Goal: Task Accomplishment & Management: Use online tool/utility

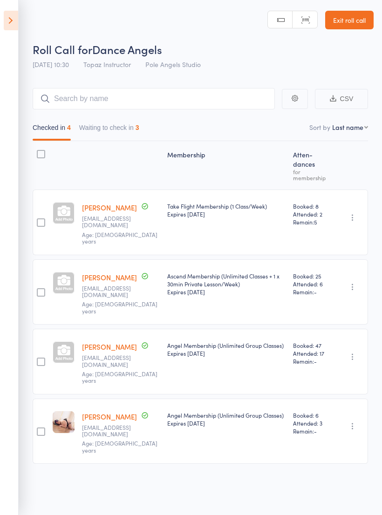
click at [102, 109] on div "Checked in 4 Waiting to check in 3" at bounding box center [200, 125] width 335 height 32
click at [107, 121] on button "Waiting to check in 3" at bounding box center [109, 129] width 60 height 21
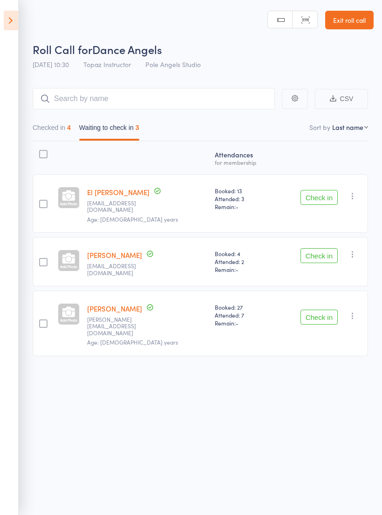
click at [13, 20] on icon at bounding box center [11, 21] width 14 height 20
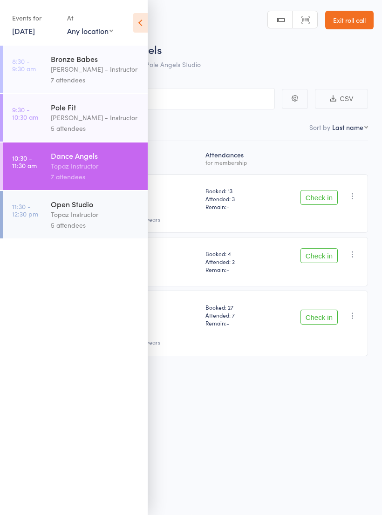
click at [66, 220] on div "Topaz Instructor" at bounding box center [95, 214] width 89 height 11
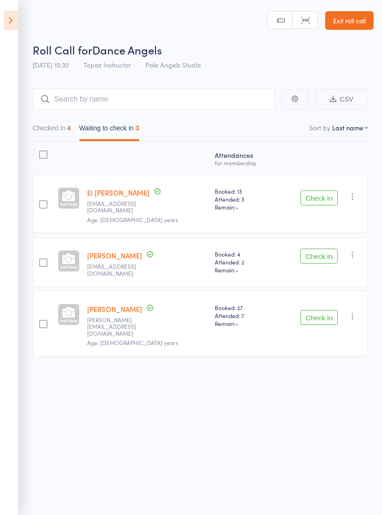
click at [357, 195] on icon "button" at bounding box center [352, 196] width 9 height 9
click at [310, 267] on li "Mark absent" at bounding box center [319, 264] width 77 height 13
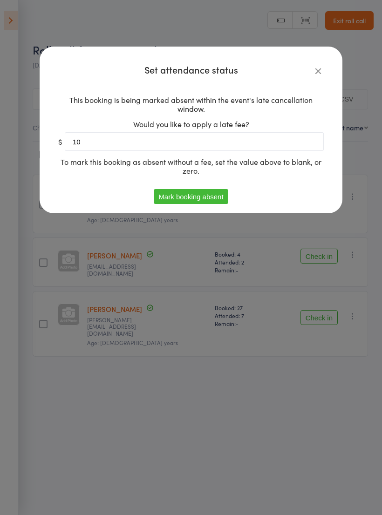
click at [202, 202] on button "Mark booking absent" at bounding box center [191, 196] width 74 height 15
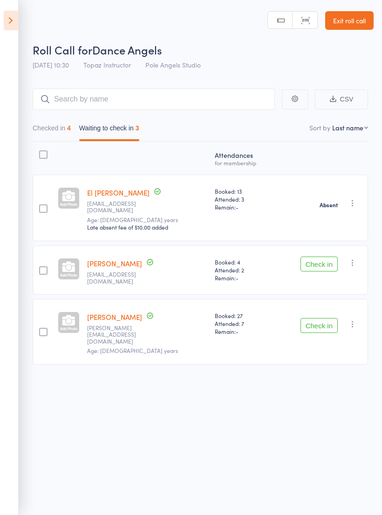
click at [320, 260] on button "Check in" at bounding box center [318, 263] width 37 height 15
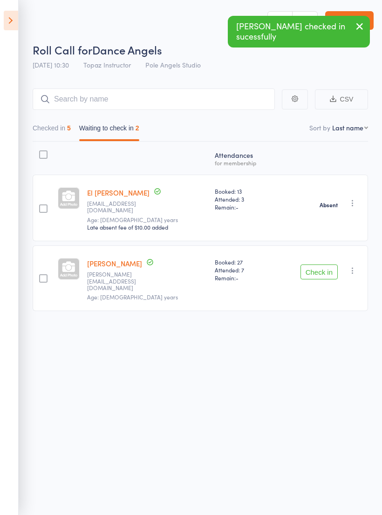
click at [312, 264] on button "Check in" at bounding box center [318, 271] width 37 height 15
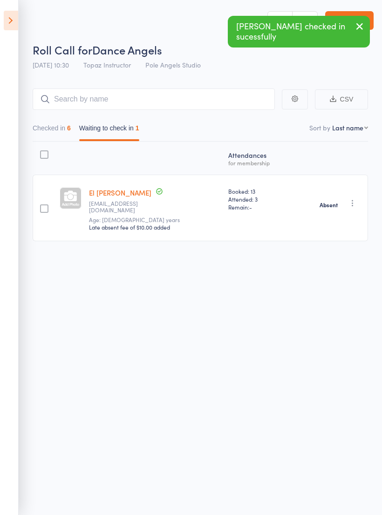
click at [15, 13] on icon at bounding box center [11, 21] width 14 height 20
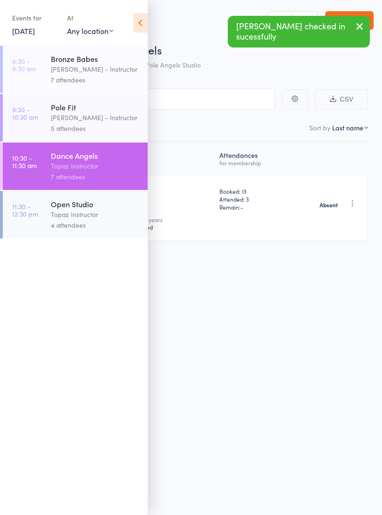
click at [79, 226] on div "4 attendees" at bounding box center [95, 225] width 89 height 11
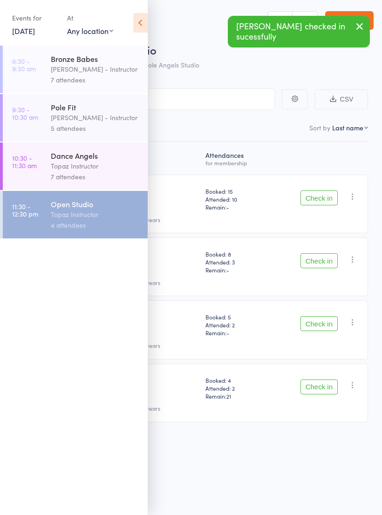
click at [138, 18] on icon at bounding box center [140, 23] width 14 height 20
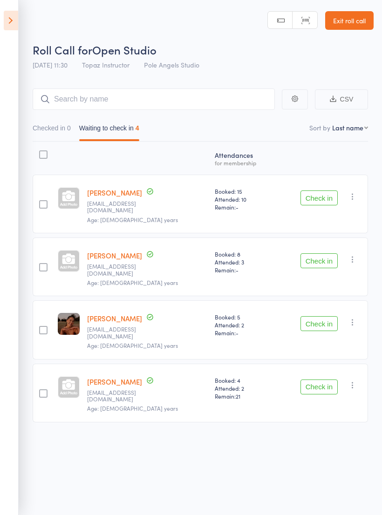
click at [317, 197] on button "Check in" at bounding box center [318, 197] width 37 height 15
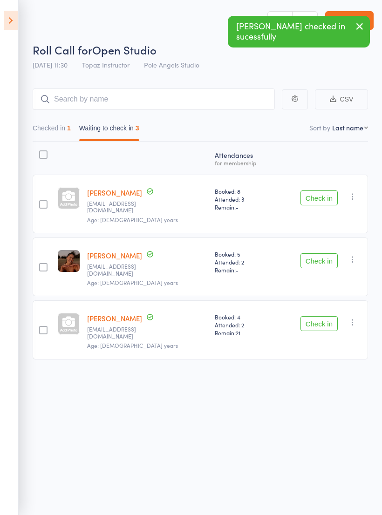
click at [321, 194] on button "Check in" at bounding box center [318, 197] width 37 height 15
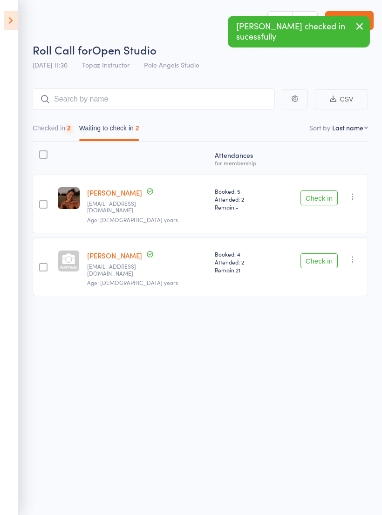
click at [319, 190] on button "Check in" at bounding box center [318, 197] width 37 height 15
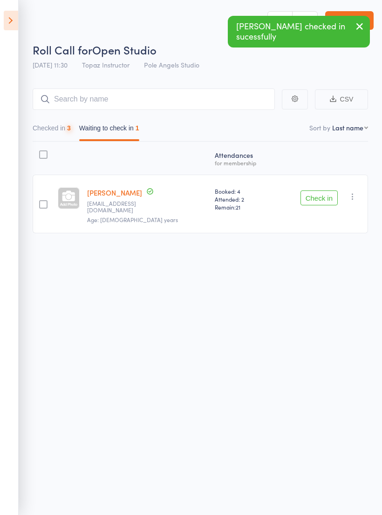
click at [316, 192] on button "Check in" at bounding box center [318, 197] width 37 height 15
